Goal: Task Accomplishment & Management: Use online tool/utility

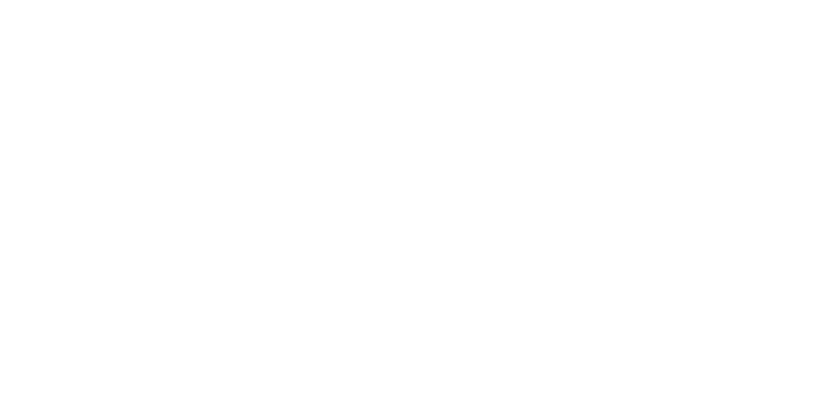
select select "Song"
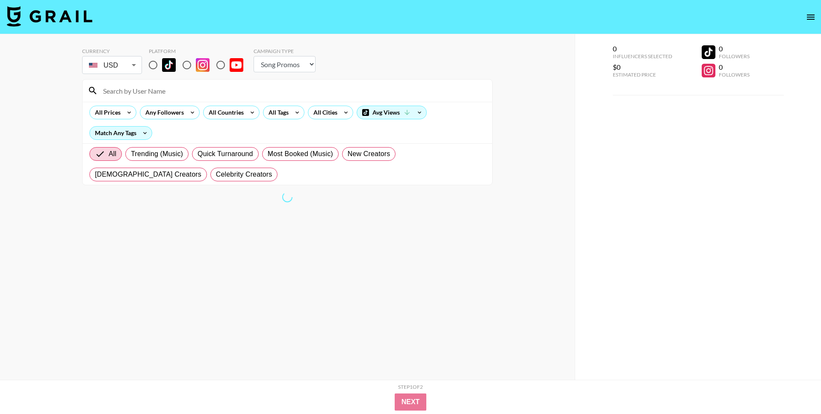
click at [151, 63] on input "radio" at bounding box center [153, 65] width 18 height 18
radio input "true"
click at [317, 111] on div "All Cities" at bounding box center [323, 112] width 31 height 13
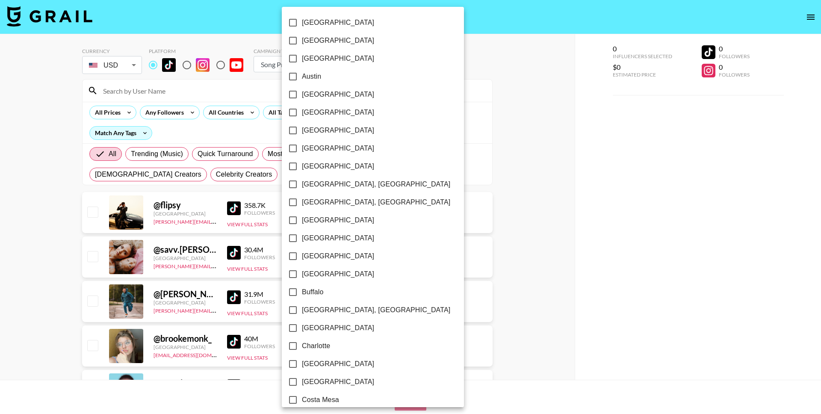
click at [405, 75] on div at bounding box center [410, 207] width 821 height 414
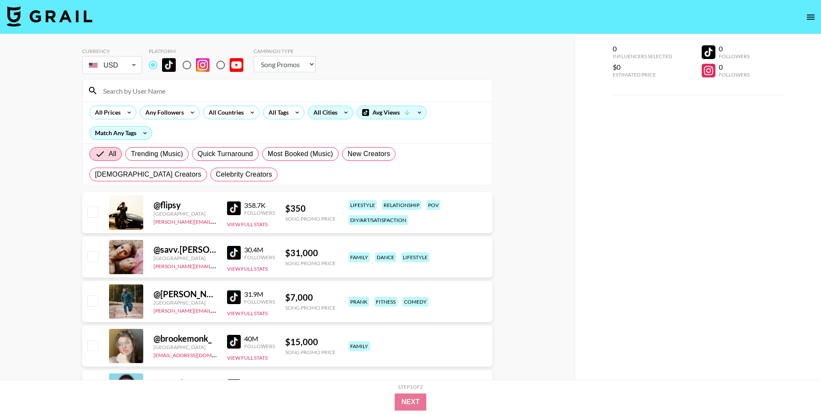
click at [341, 111] on icon at bounding box center [346, 112] width 14 height 13
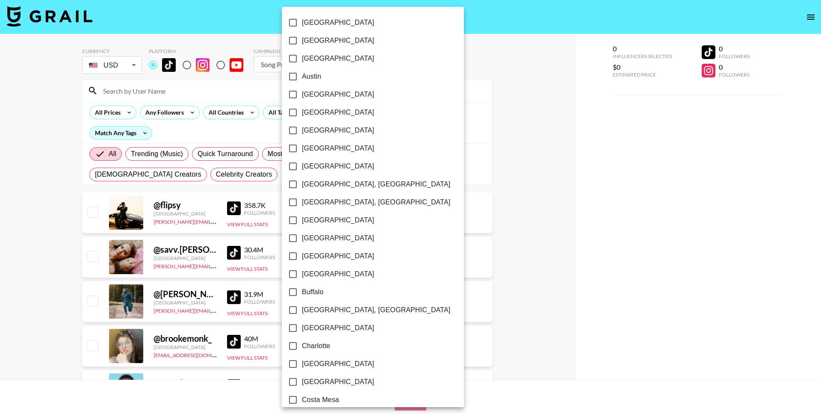
click at [317, 40] on span "[GEOGRAPHIC_DATA]" at bounding box center [338, 40] width 72 height 10
click at [302, 40] on input "[GEOGRAPHIC_DATA]" at bounding box center [293, 41] width 18 height 18
checkbox input "true"
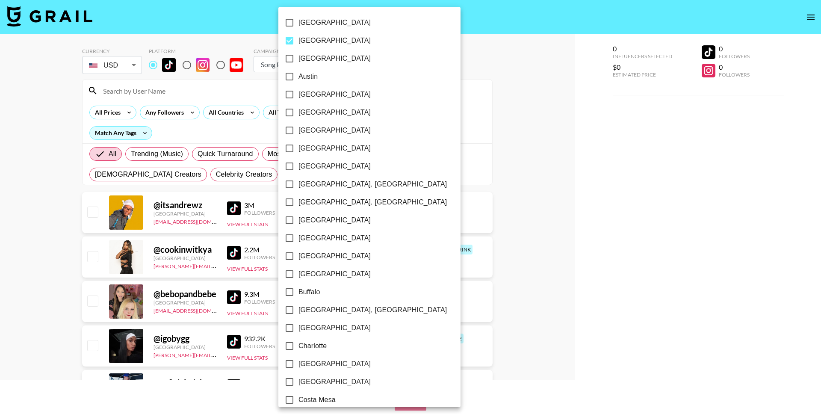
click at [424, 58] on div at bounding box center [410, 207] width 821 height 414
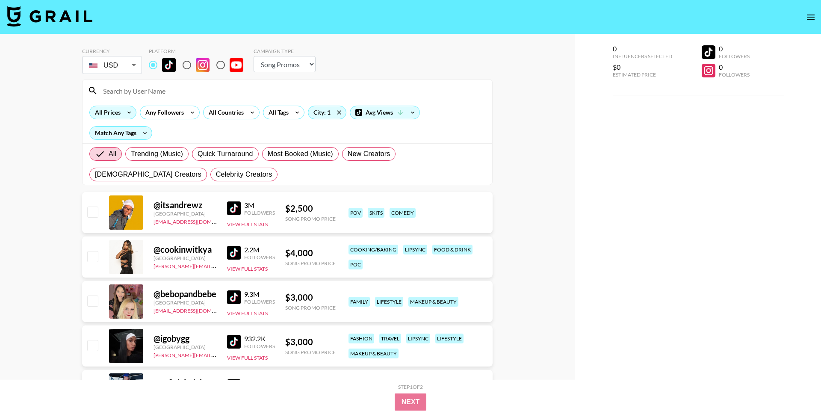
click at [115, 116] on div "All Prices" at bounding box center [106, 112] width 33 height 13
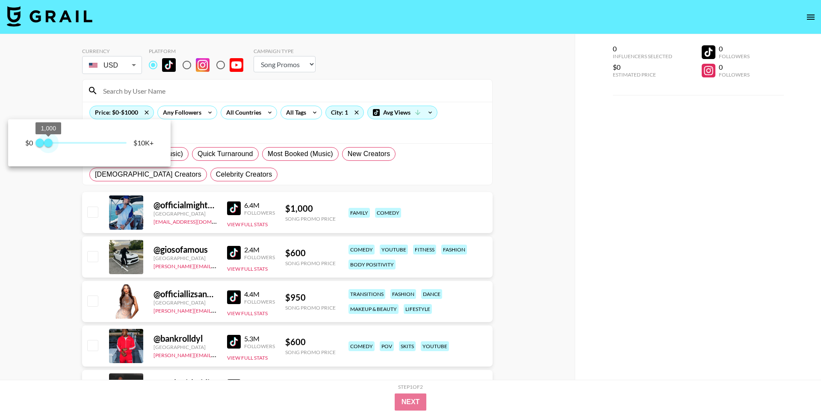
drag, startPoint x: 130, startPoint y: 142, endPoint x: 48, endPoint y: 136, distance: 82.3
click at [48, 139] on span "1,000" at bounding box center [48, 143] width 9 height 9
type input "1000"
click at [47, 185] on div at bounding box center [410, 207] width 821 height 414
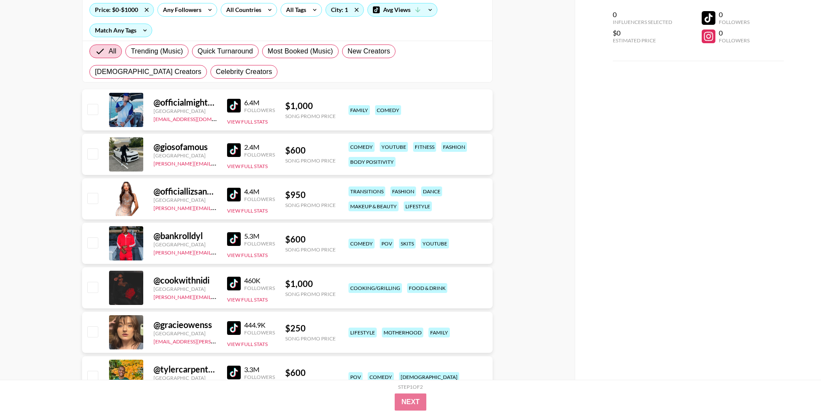
scroll to position [105, 0]
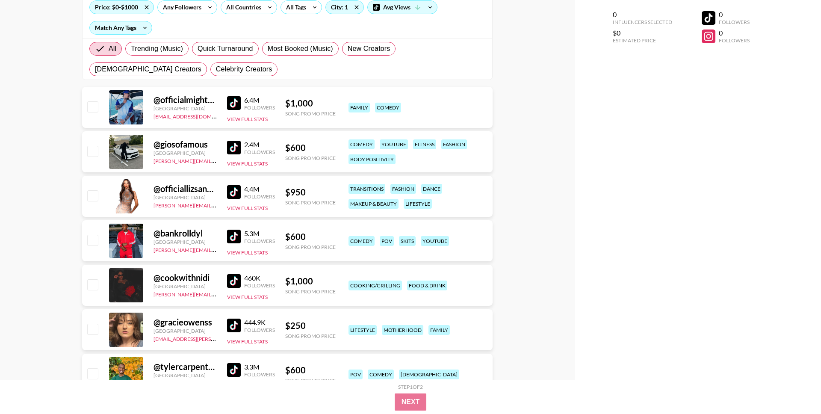
click at [238, 236] on img at bounding box center [234, 237] width 14 height 14
click at [232, 194] on img at bounding box center [234, 192] width 14 height 14
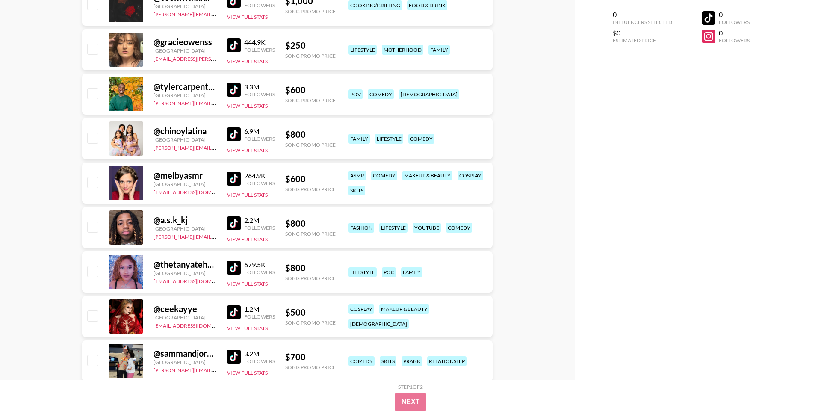
scroll to position [393, 0]
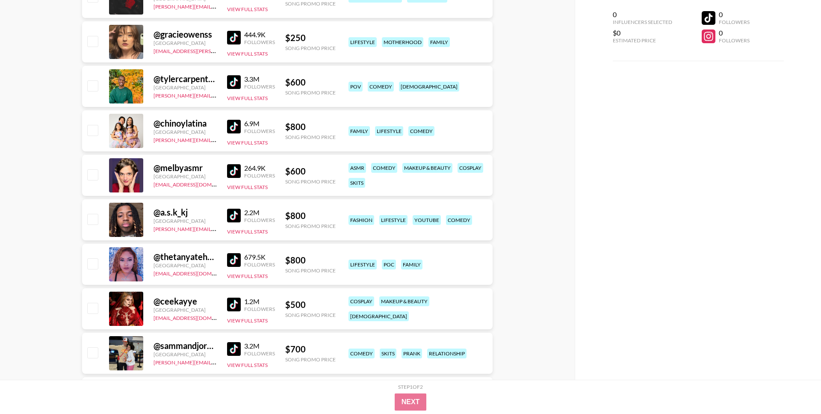
click at [236, 215] on img at bounding box center [234, 216] width 14 height 14
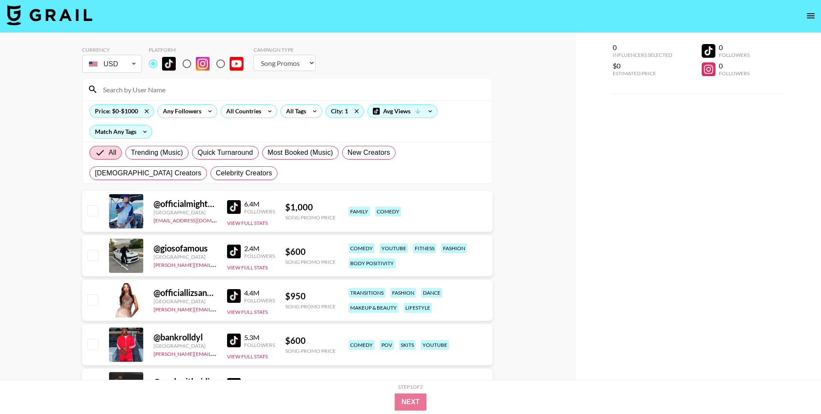
scroll to position [0, 0]
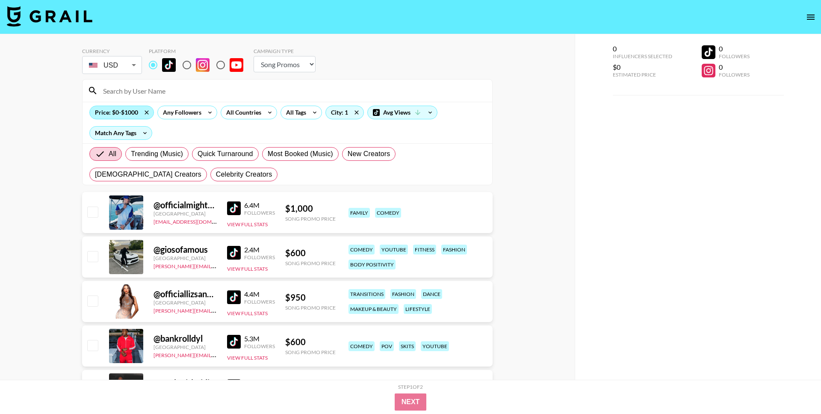
click at [129, 115] on div "Price: $0-$1000" at bounding box center [122, 112] width 64 height 13
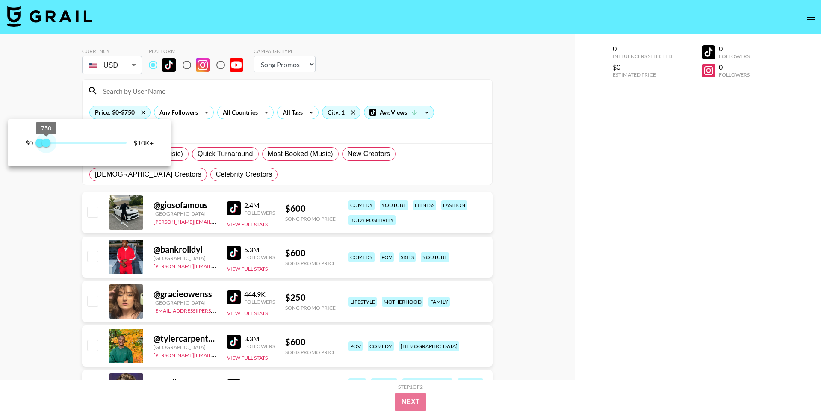
type input "500"
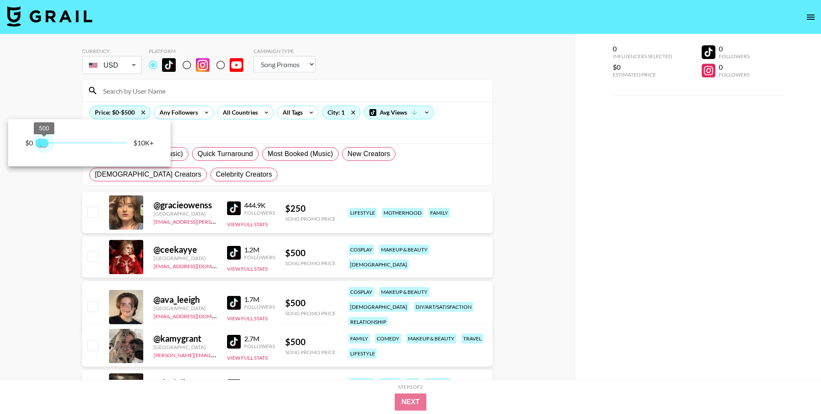
drag, startPoint x: 50, startPoint y: 144, endPoint x: 45, endPoint y: 144, distance: 4.7
click at [45, 144] on span "500" at bounding box center [44, 143] width 9 height 9
click at [43, 245] on div at bounding box center [410, 207] width 821 height 414
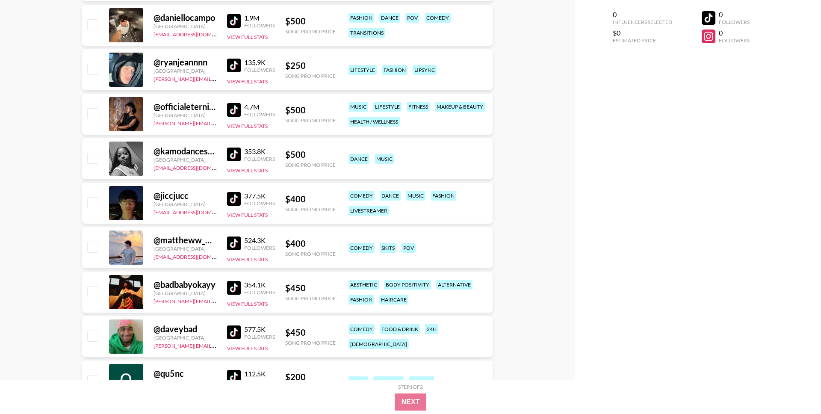
scroll to position [446, 0]
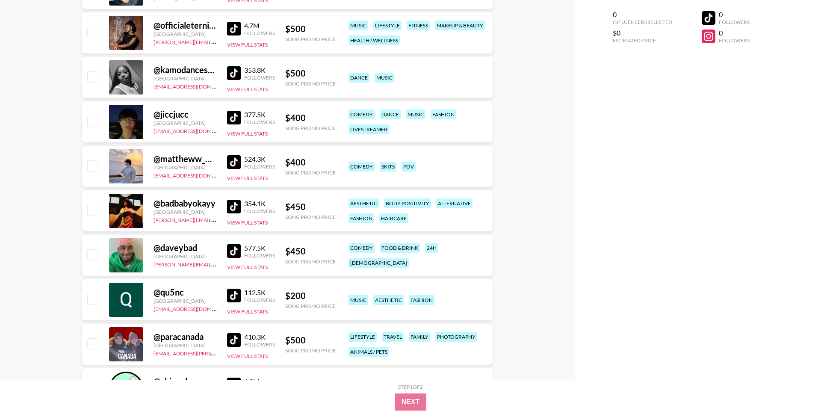
click at [236, 71] on img at bounding box center [234, 73] width 14 height 14
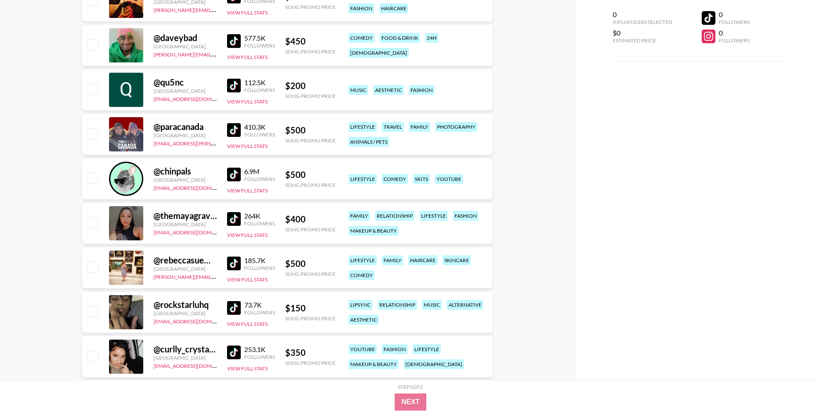
scroll to position [693, 0]
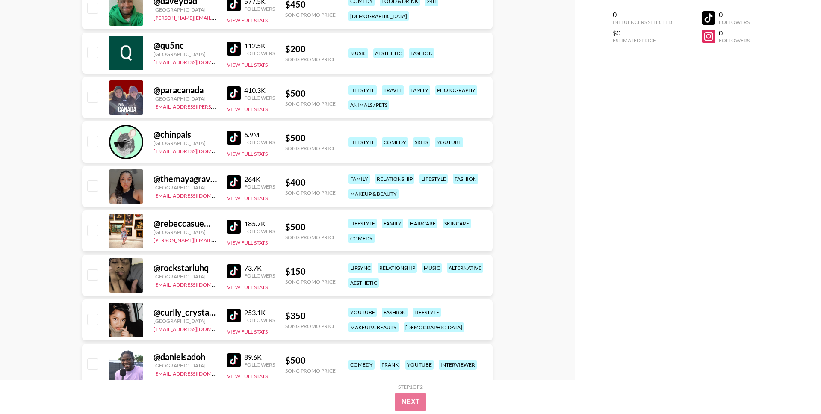
click at [233, 271] on img at bounding box center [234, 271] width 14 height 14
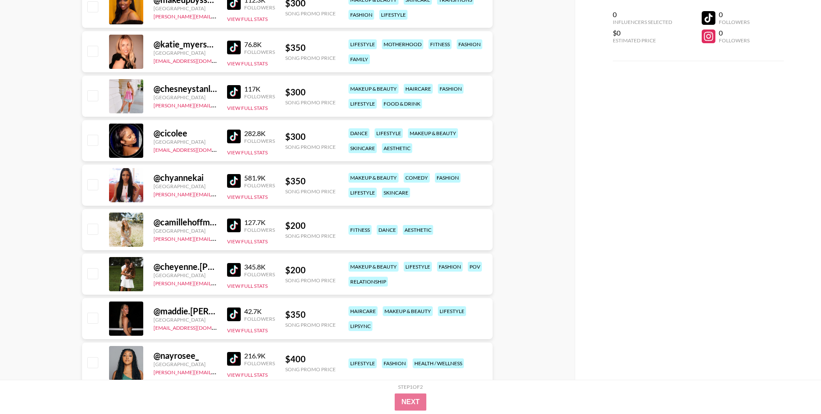
scroll to position [1985, 0]
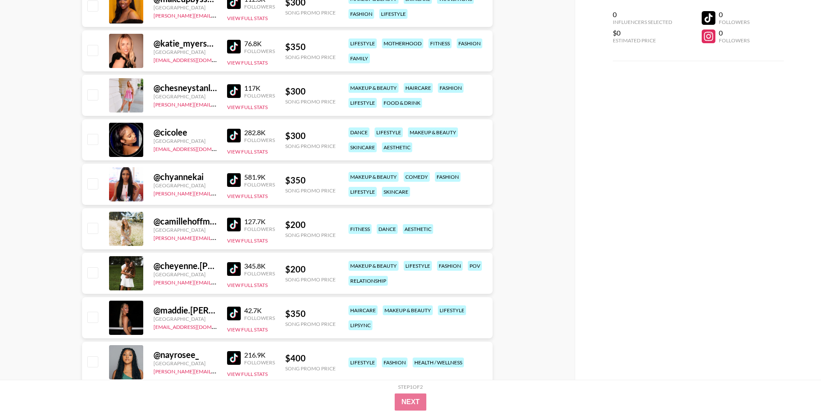
click at [235, 183] on img at bounding box center [234, 180] width 14 height 14
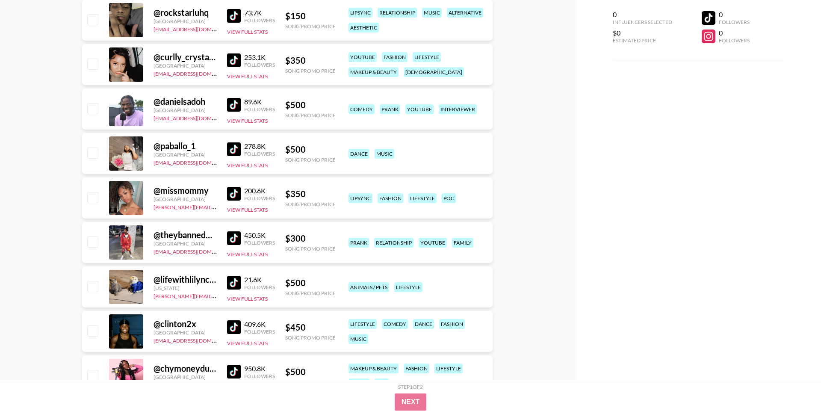
scroll to position [950, 0]
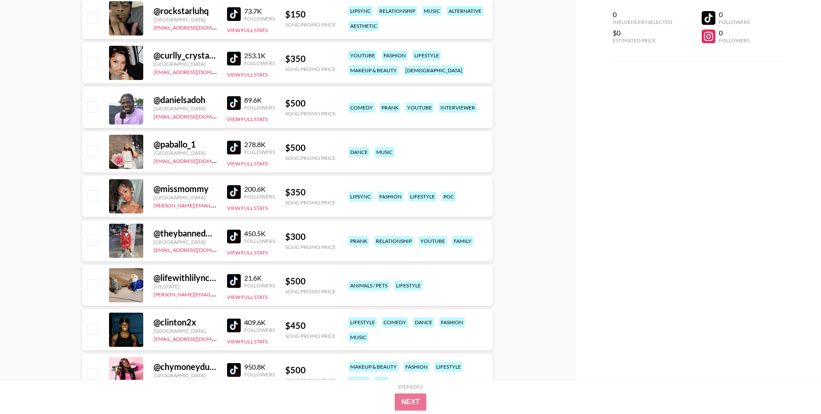
click at [236, 190] on img at bounding box center [234, 192] width 14 height 14
